Goal: Task Accomplishment & Management: Manage account settings

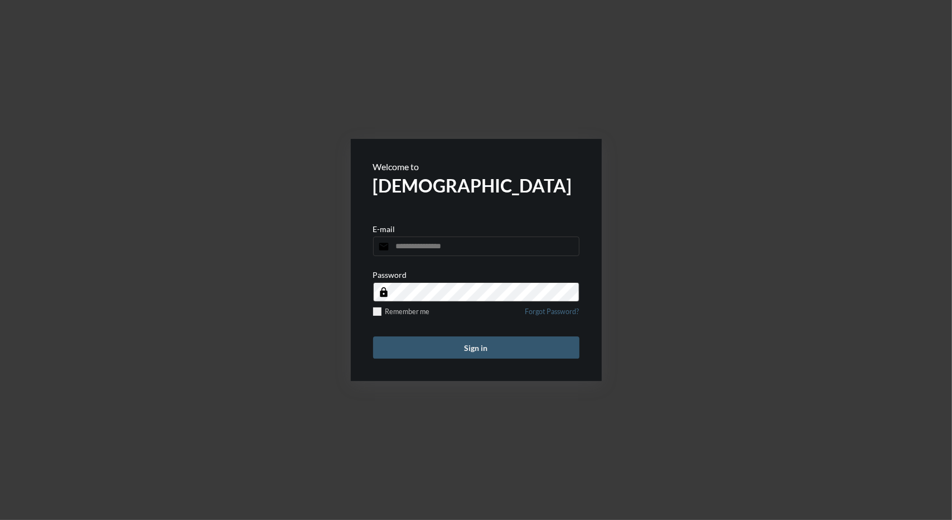
type input "**********"
click at [464, 349] on button "Sign in" at bounding box center [476, 347] width 206 height 22
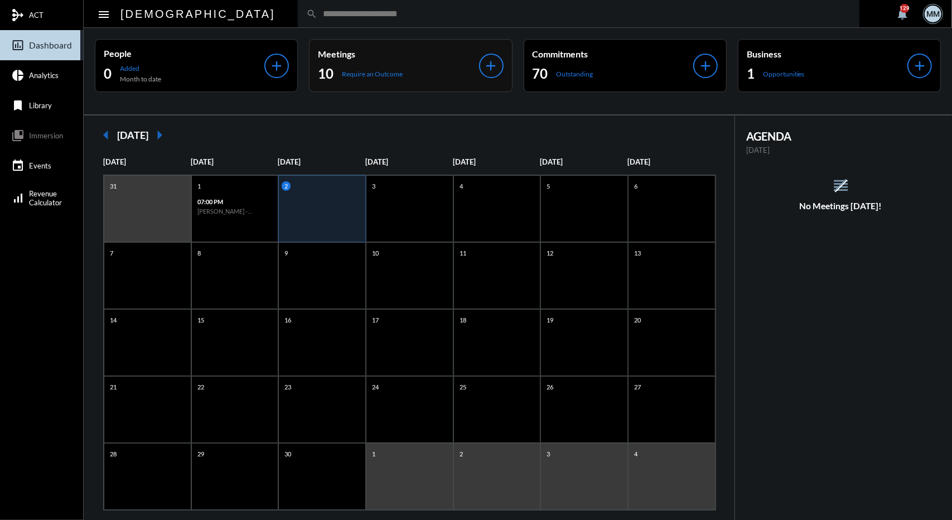
click at [418, 81] on div "10 Require an Outcome" at bounding box center [398, 74] width 161 height 18
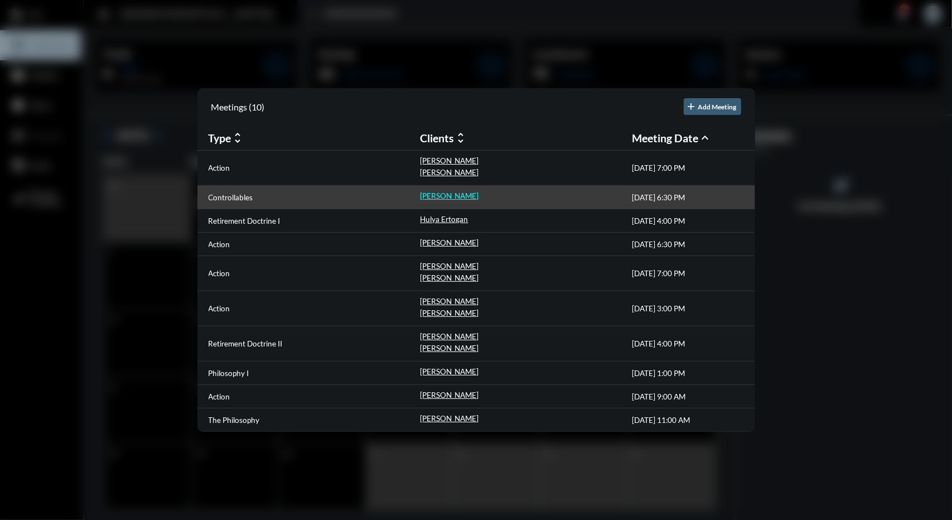
click at [448, 195] on p "Matthew Garcia" at bounding box center [450, 195] width 59 height 9
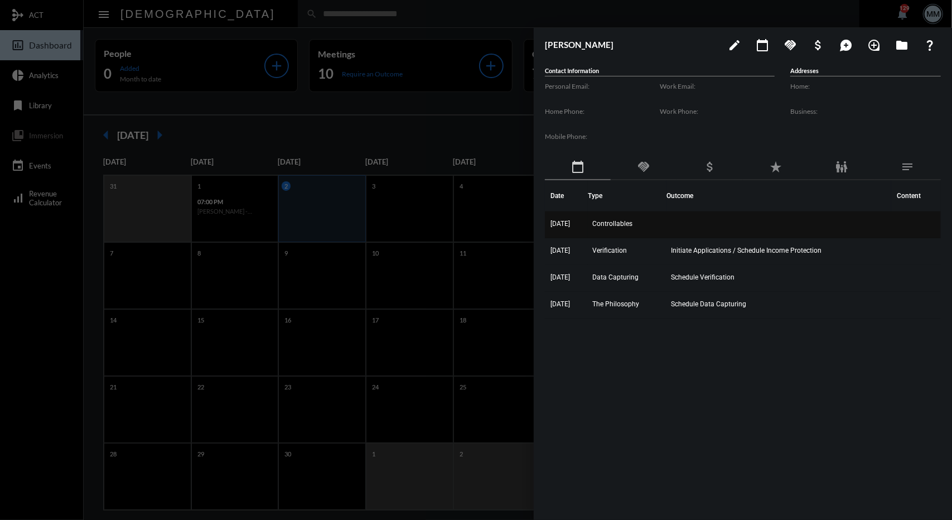
click at [564, 222] on span "8/28/25" at bounding box center [561, 224] width 20 height 8
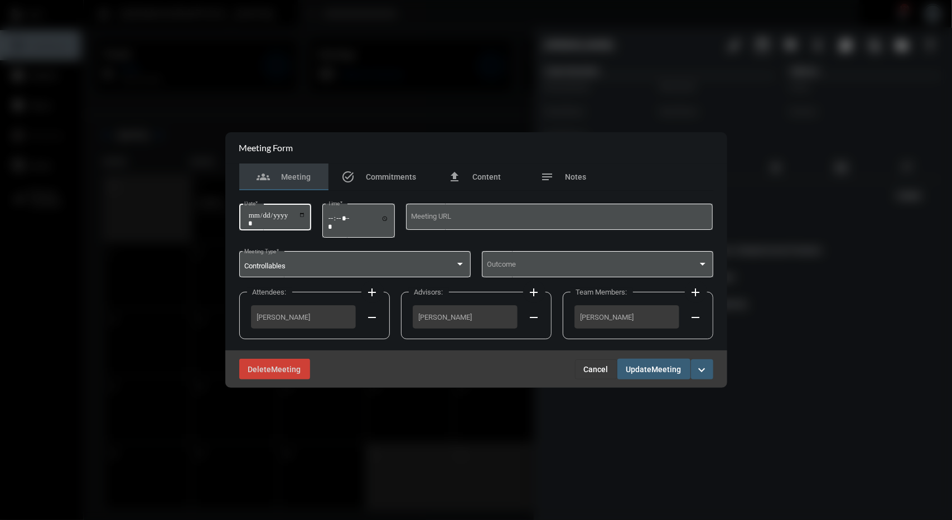
click at [253, 210] on div "**********" at bounding box center [274, 216] width 61 height 28
type input "**********"
click at [645, 367] on span "Update" at bounding box center [640, 369] width 26 height 9
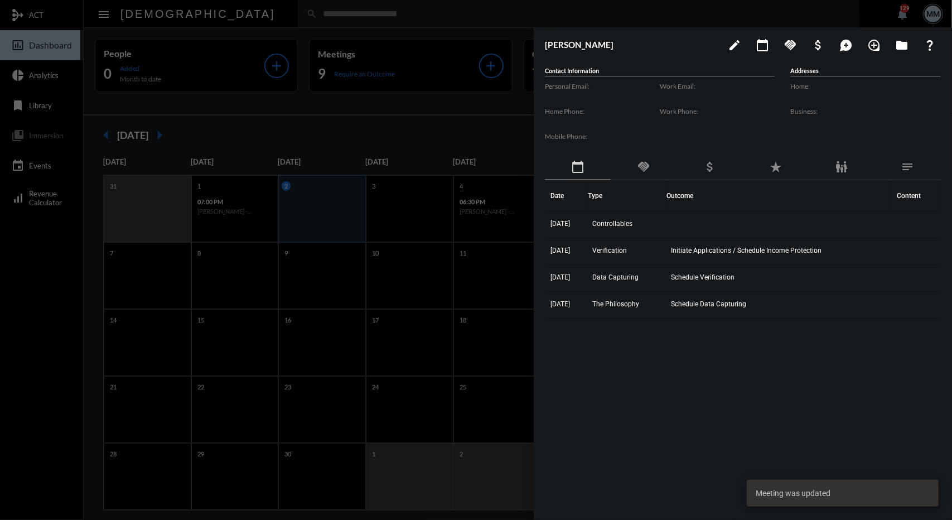
click at [367, 121] on div at bounding box center [476, 260] width 952 height 520
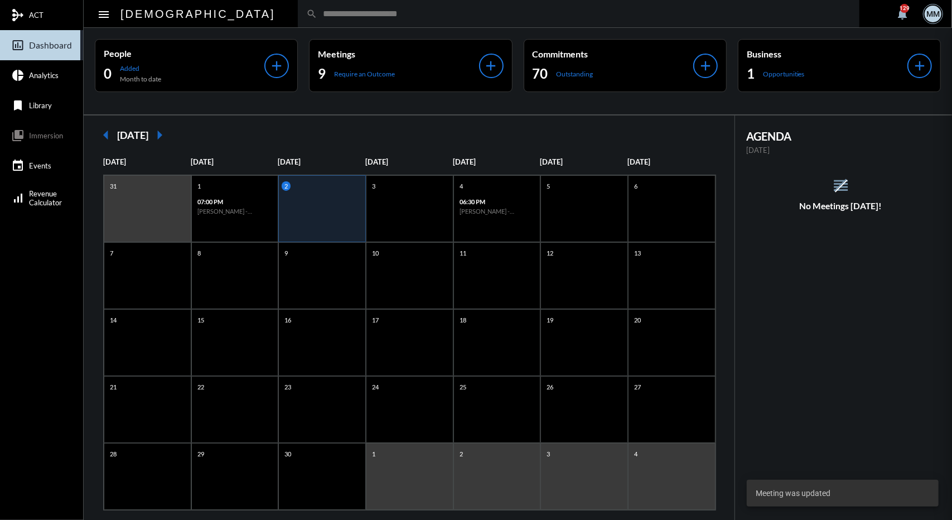
click at [364, 60] on mat-sidenav-container "mediation ACT insert_chart_outlined Dashboard pie_chart Analytics bookmark Libr…" at bounding box center [476, 260] width 952 height 520
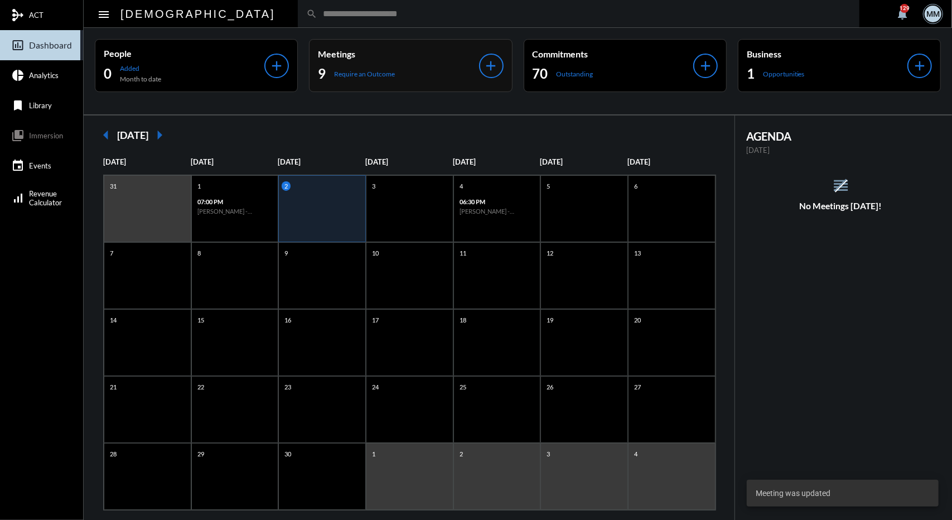
click at [367, 68] on div "9 Require an Outcome" at bounding box center [398, 74] width 161 height 18
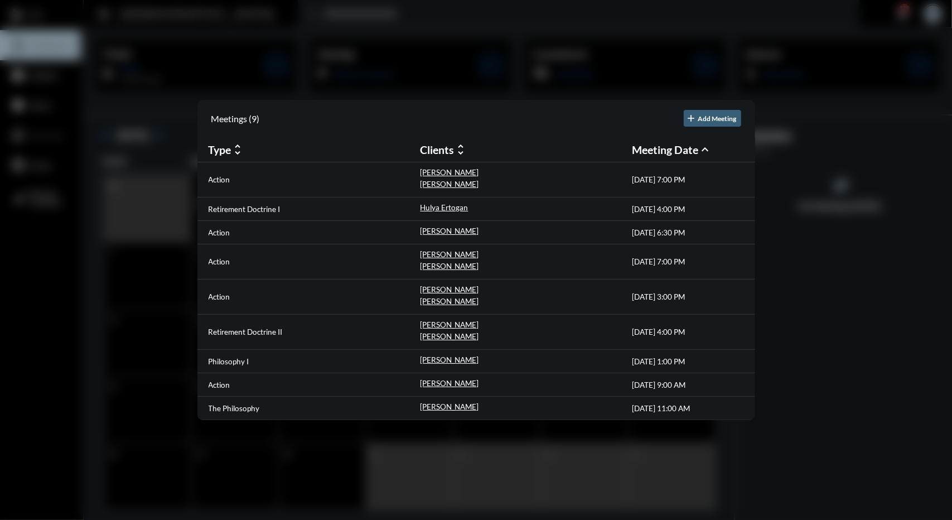
click at [451, 76] on div at bounding box center [476, 260] width 952 height 520
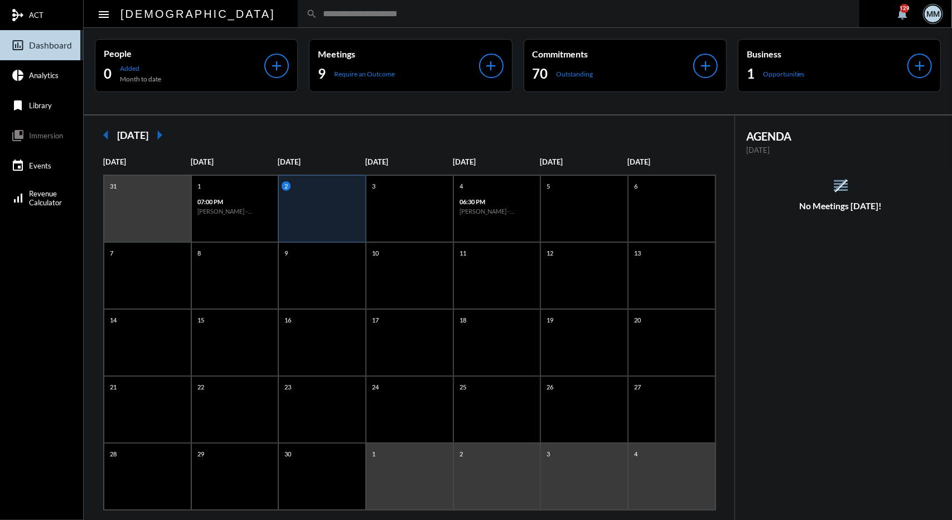
click at [312, 19] on div "search" at bounding box center [579, 13] width 562 height 27
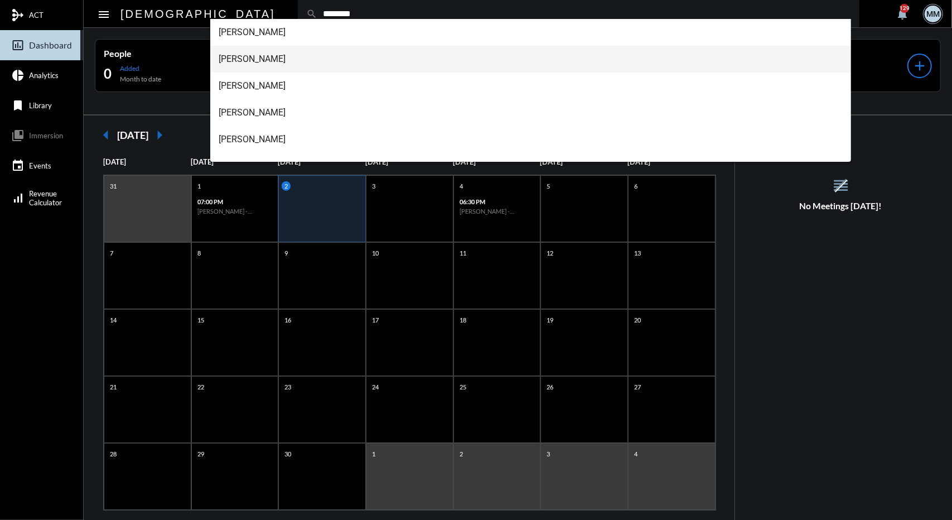
type input "********"
click at [268, 56] on span "[PERSON_NAME]" at bounding box center [531, 59] width 624 height 27
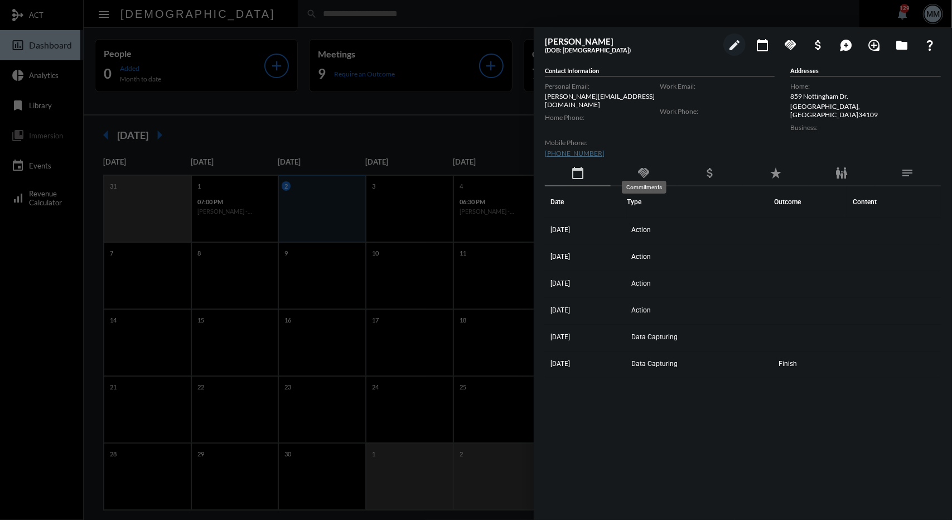
click at [651, 169] on mat-icon "handshake" at bounding box center [643, 172] width 13 height 13
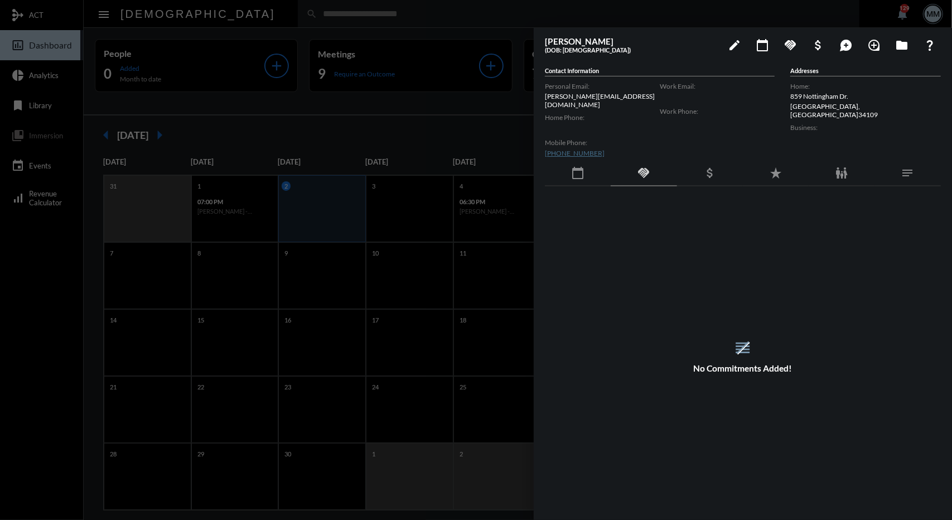
click at [571, 169] on div "calendar_today" at bounding box center [578, 174] width 66 height 26
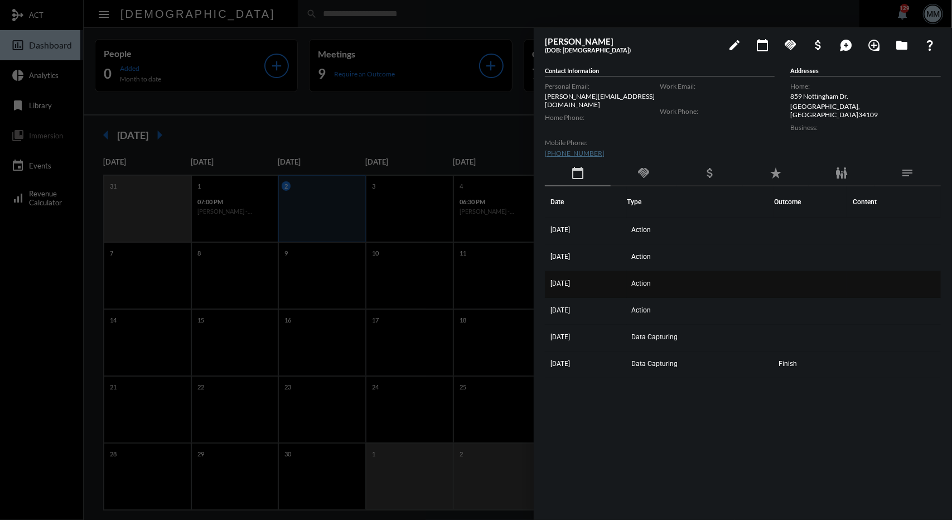
click at [572, 271] on td "[DATE]" at bounding box center [586, 284] width 82 height 27
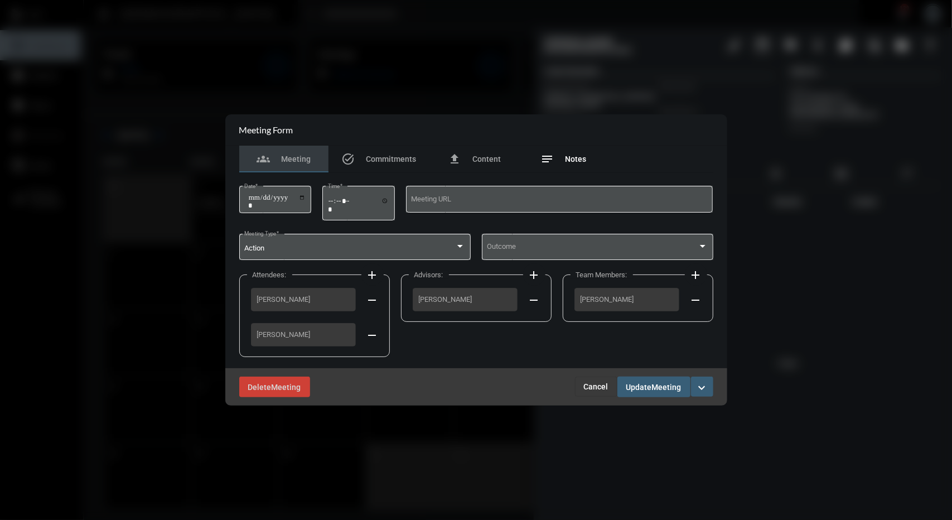
click at [572, 160] on span "Notes" at bounding box center [576, 159] width 21 height 9
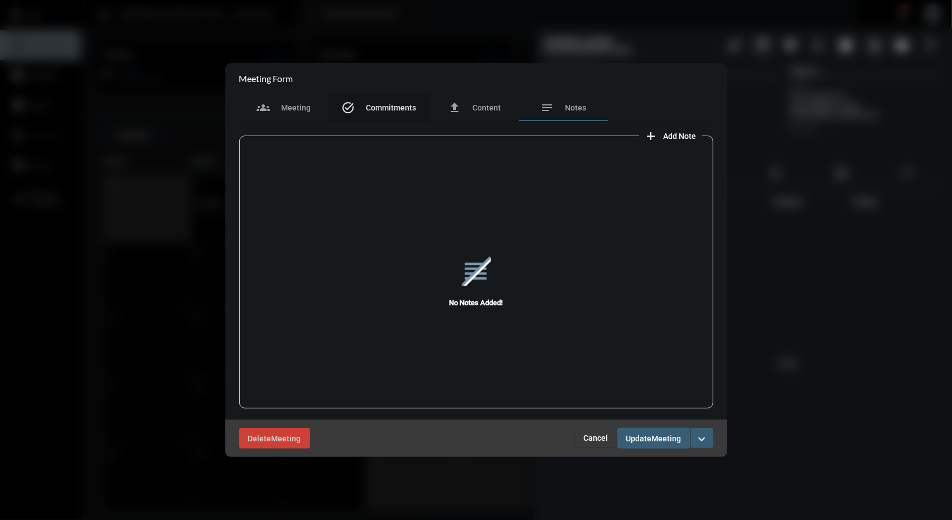
click at [377, 118] on div "task_alt Commitments" at bounding box center [380, 107] width 102 height 27
click at [598, 437] on span "Cancel" at bounding box center [596, 438] width 25 height 9
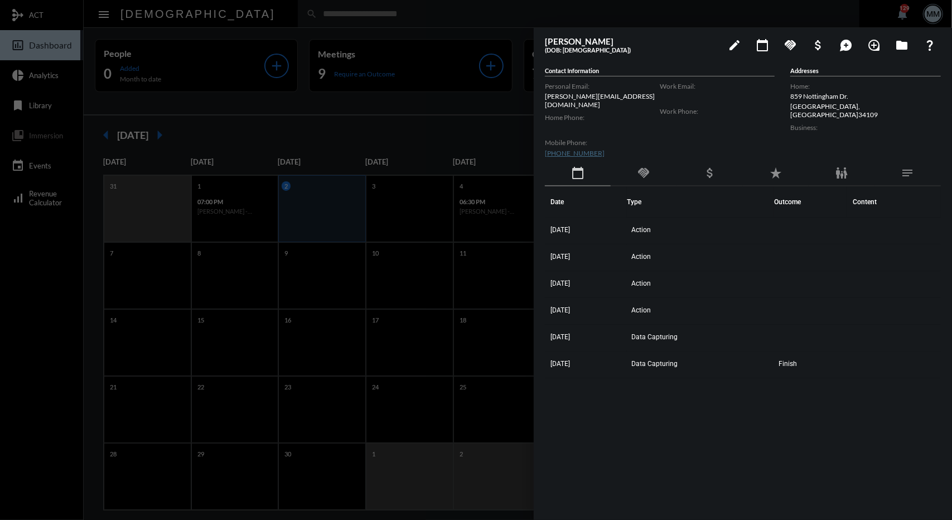
click at [263, 5] on div at bounding box center [476, 260] width 952 height 520
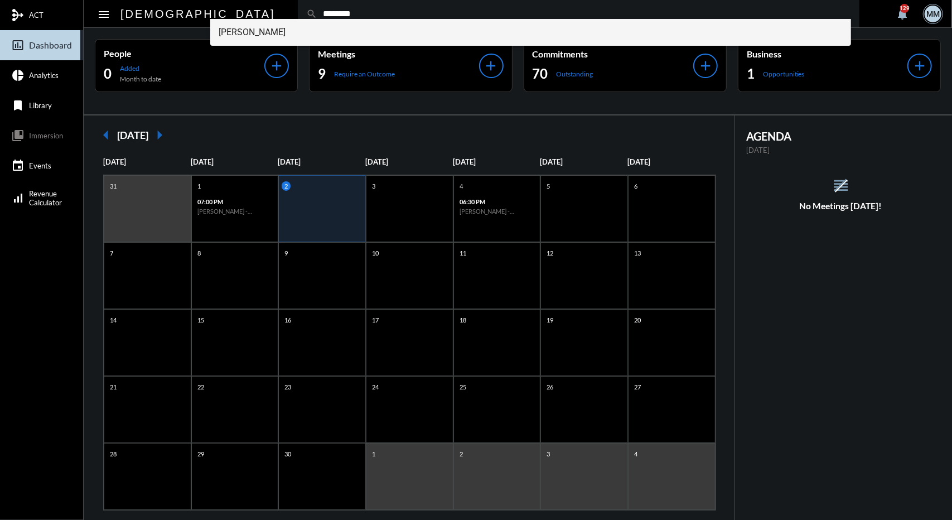
type input "********"
click at [258, 39] on span "[PERSON_NAME]" at bounding box center [531, 32] width 624 height 27
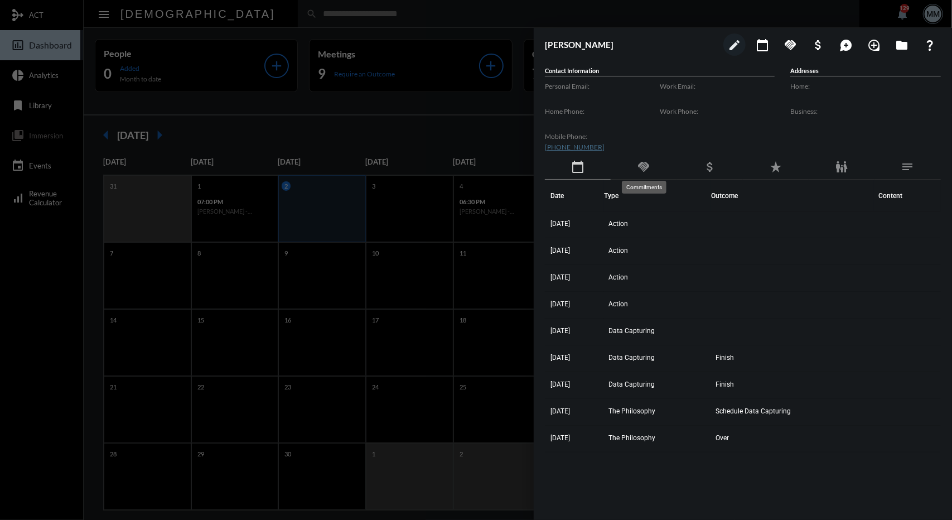
click at [645, 169] on mat-icon "handshake" at bounding box center [643, 166] width 13 height 13
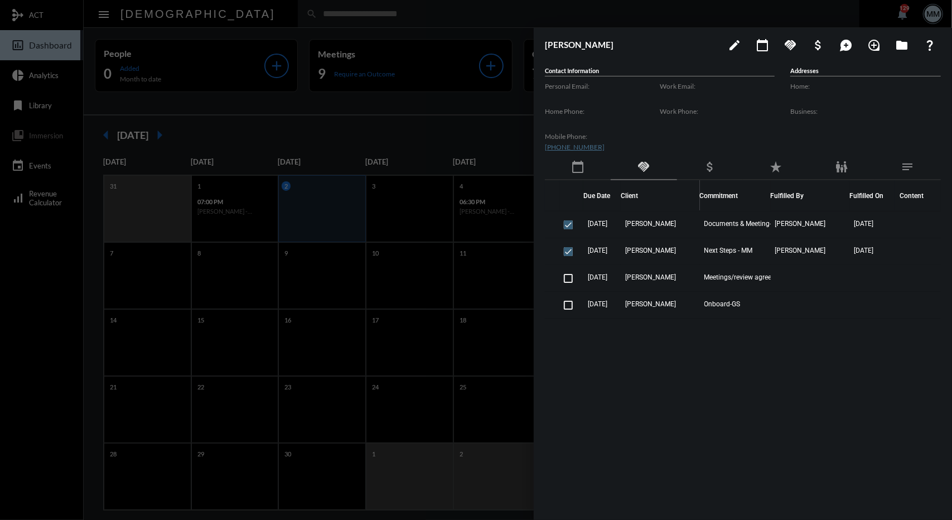
click at [484, 151] on div at bounding box center [476, 260] width 952 height 520
